Goal: Task Accomplishment & Management: Manage account settings

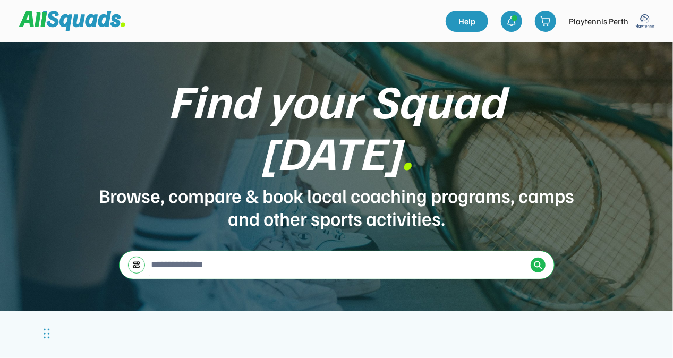
click at [646, 19] on img at bounding box center [645, 21] width 21 height 21
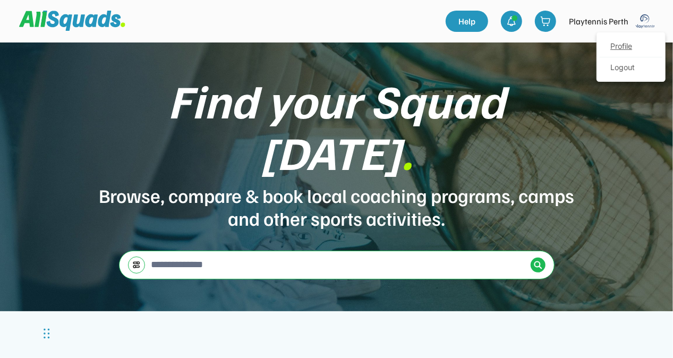
click at [628, 44] on link "Profile" at bounding box center [631, 46] width 63 height 21
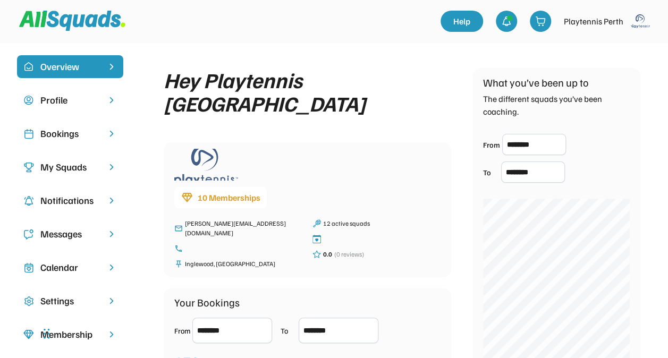
click at [45, 137] on div "Bookings" at bounding box center [70, 134] width 60 height 14
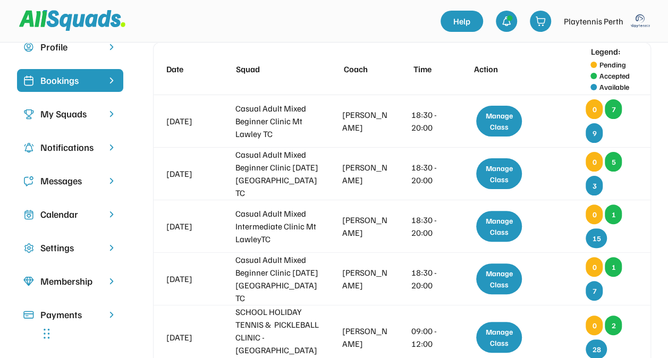
scroll to position [58, 0]
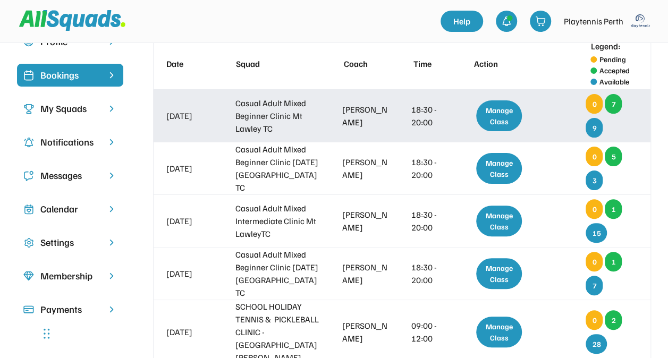
click at [496, 120] on div "Manage Class" at bounding box center [499, 115] width 46 height 31
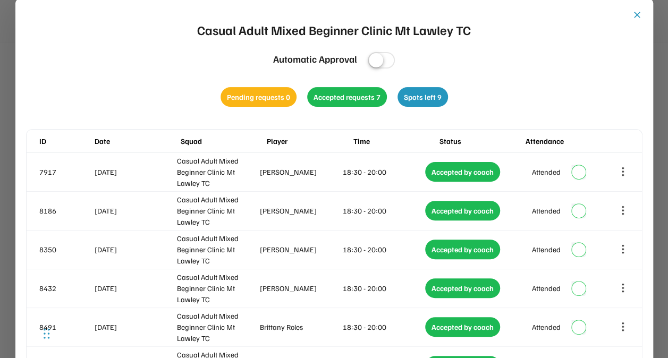
scroll to position [62, 0]
